Goal: Information Seeking & Learning: Find specific fact

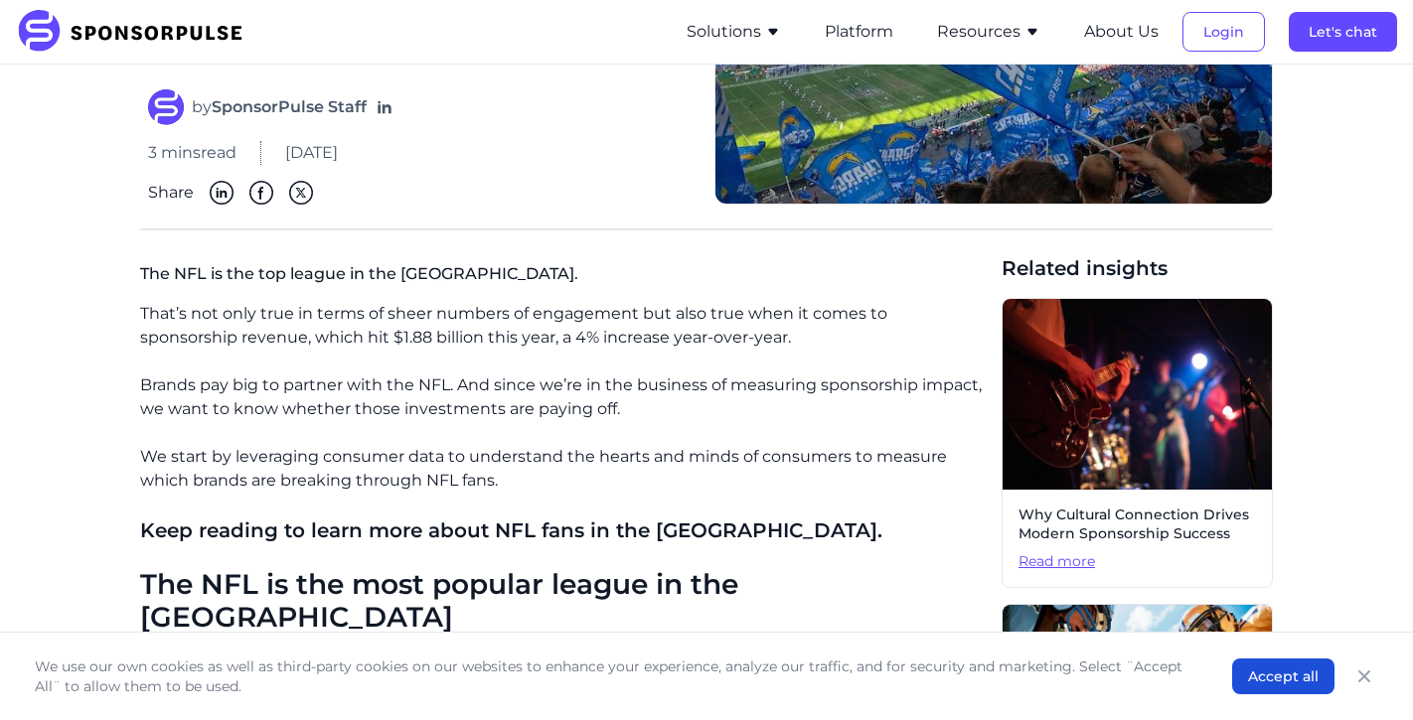
scroll to position [503, 0]
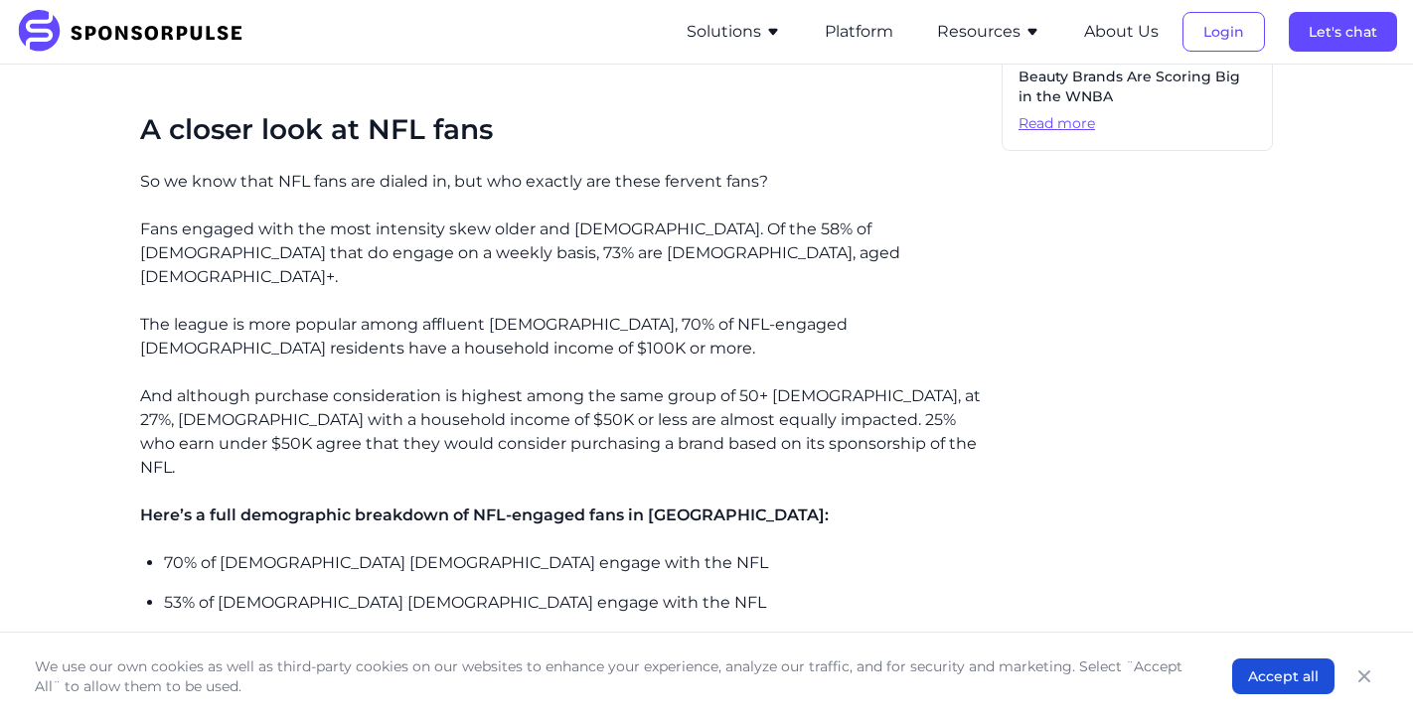
scroll to position [1452, 0]
click at [253, 216] on p "Fans engaged with the most intensity skew older and [DEMOGRAPHIC_DATA]. Of the …" at bounding box center [562, 252] width 845 height 72
drag, startPoint x: 253, startPoint y: 215, endPoint x: 268, endPoint y: 216, distance: 14.9
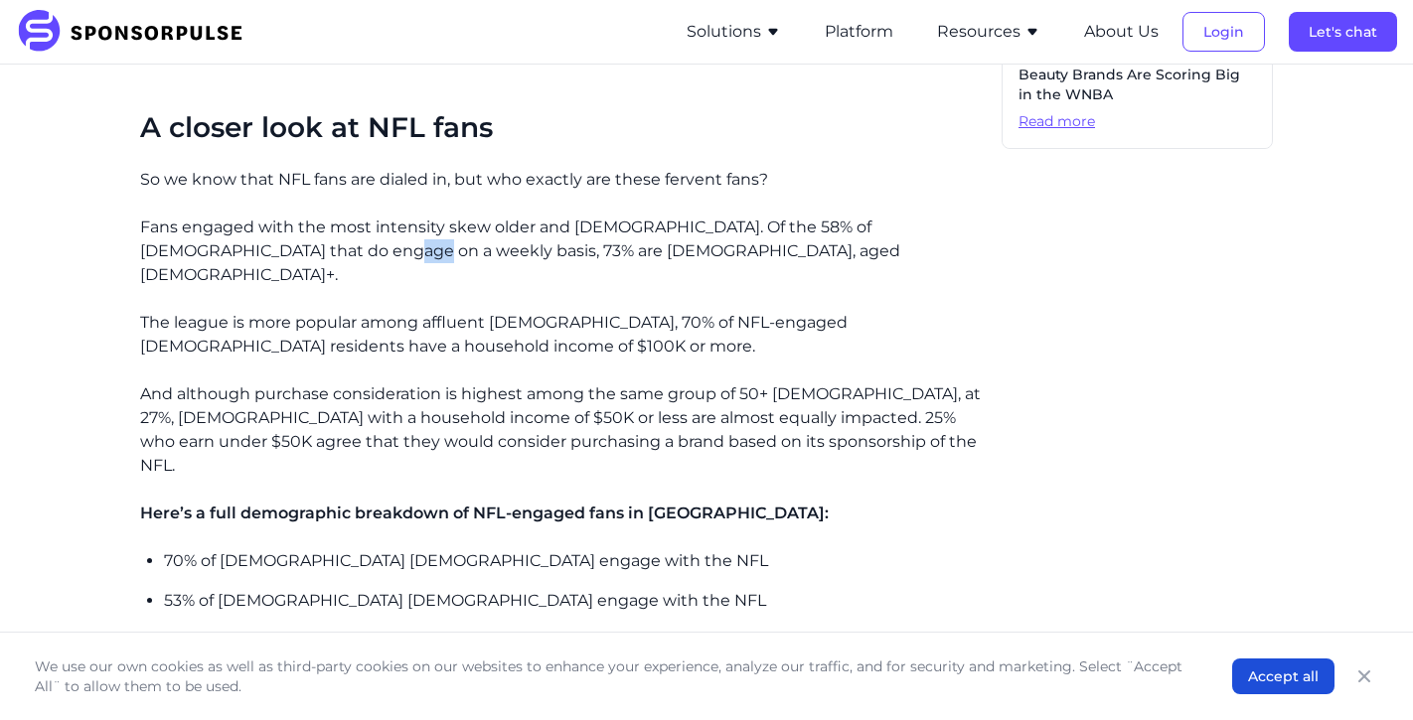
click at [268, 216] on p "Fans engaged with the most intensity skew older and [DEMOGRAPHIC_DATA]. Of the …" at bounding box center [562, 252] width 845 height 72
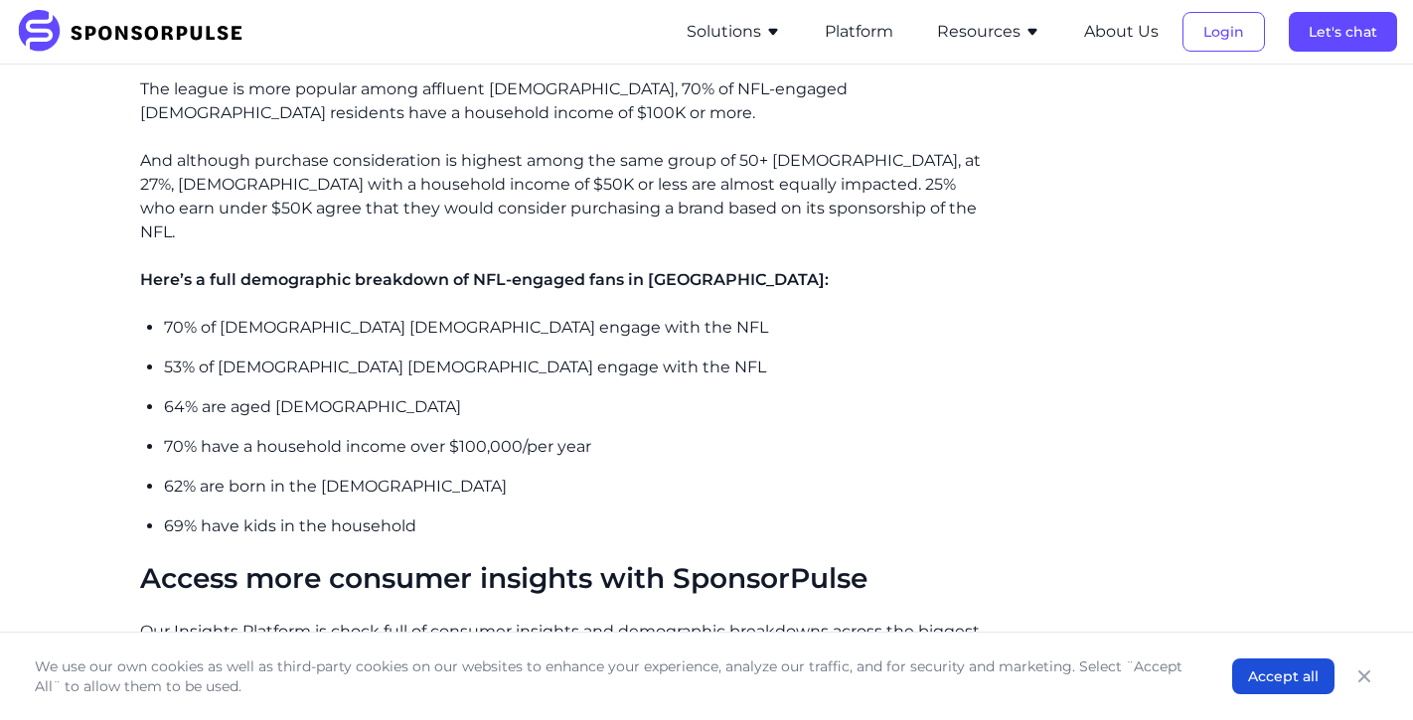
scroll to position [1689, 0]
